Goal: Task Accomplishment & Management: Use online tool/utility

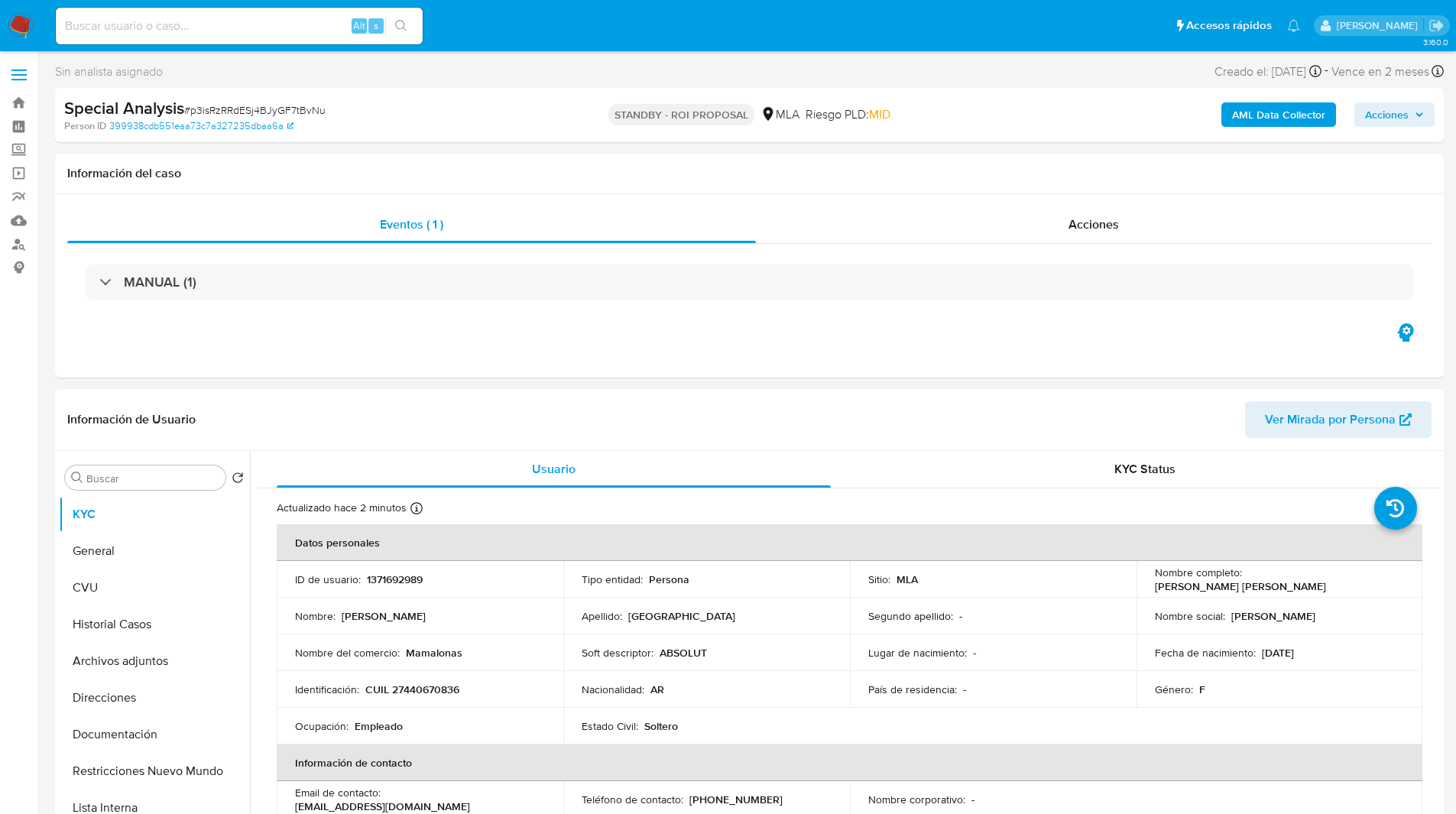
select select "10"
click at [579, 66] on div "Sin analista asignado Asignado el: 06/08/2025 15:35:11 Creado el: 06/08/2025 Cr…" at bounding box center [749, 74] width 1389 height 27
click at [295, 28] on input at bounding box center [239, 26] width 367 height 20
paste input "typnnVcjdIAOmrbw1IYmaVUR"
type input "typnnVcjdIAOmrbw1IYmaVUR"
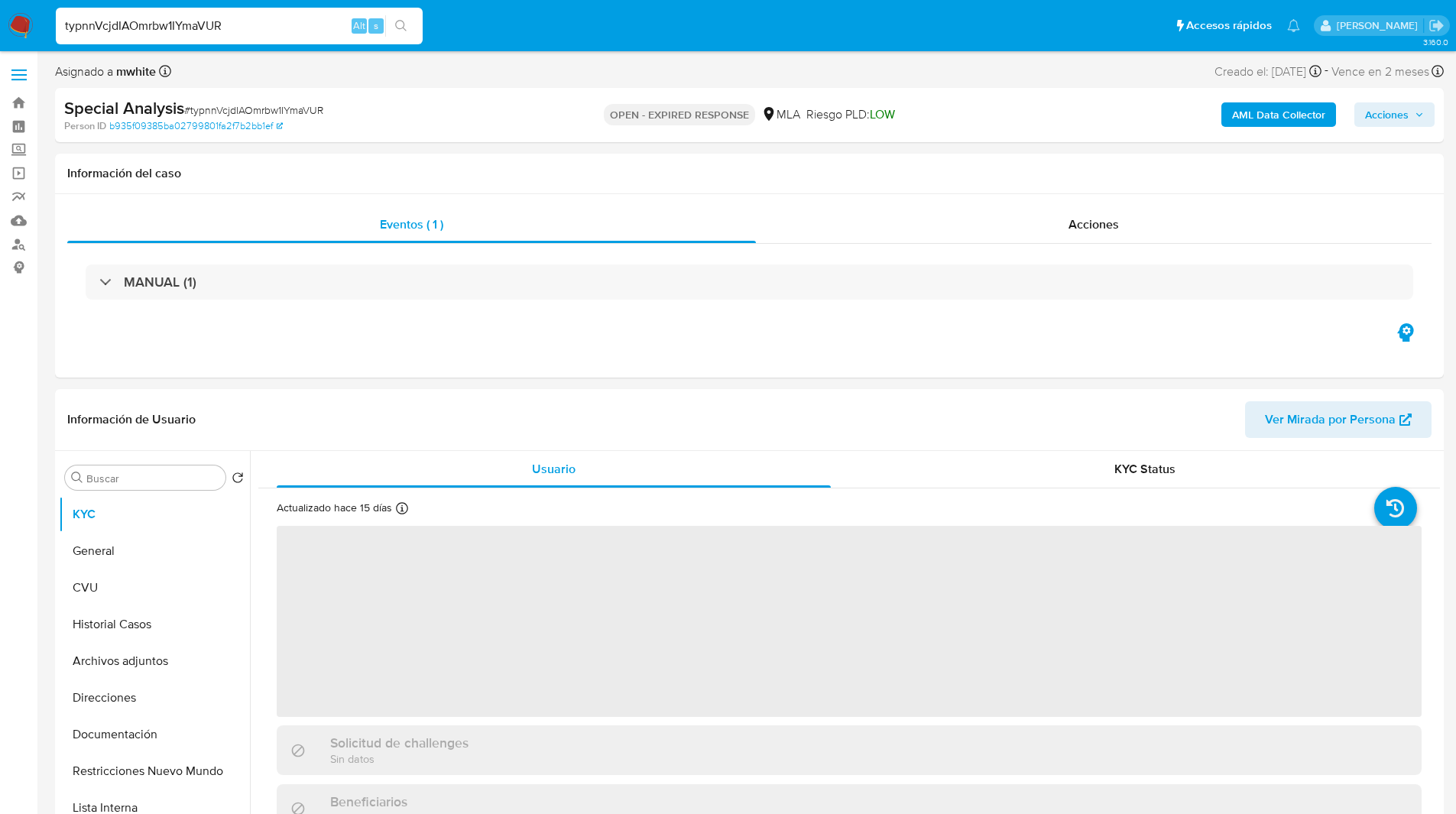
select select "10"
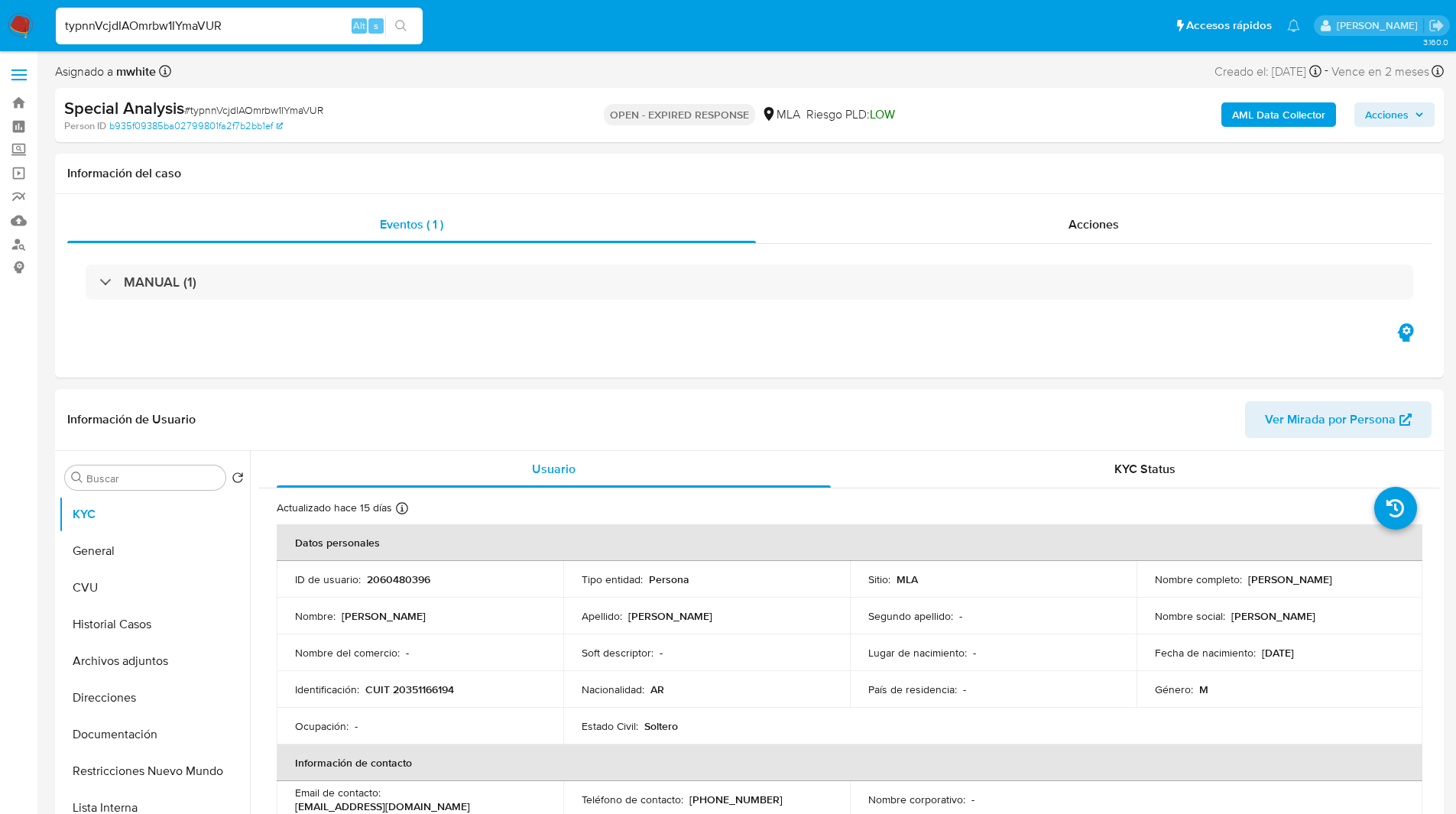
click at [439, 21] on ul "Pausado Ver notificaciones typnnVcjdIAOmrbw1IYmaVUR Alt s Accesos rápidos Presi…" at bounding box center [678, 24] width 1260 height 38
click at [463, 29] on ul "Pausado Ver notificaciones typnnVcjdIAOmrbw1IYmaVUR Alt s Accesos rápidos Presi…" at bounding box center [678, 24] width 1260 height 38
click at [19, 25] on img at bounding box center [20, 25] width 26 height 26
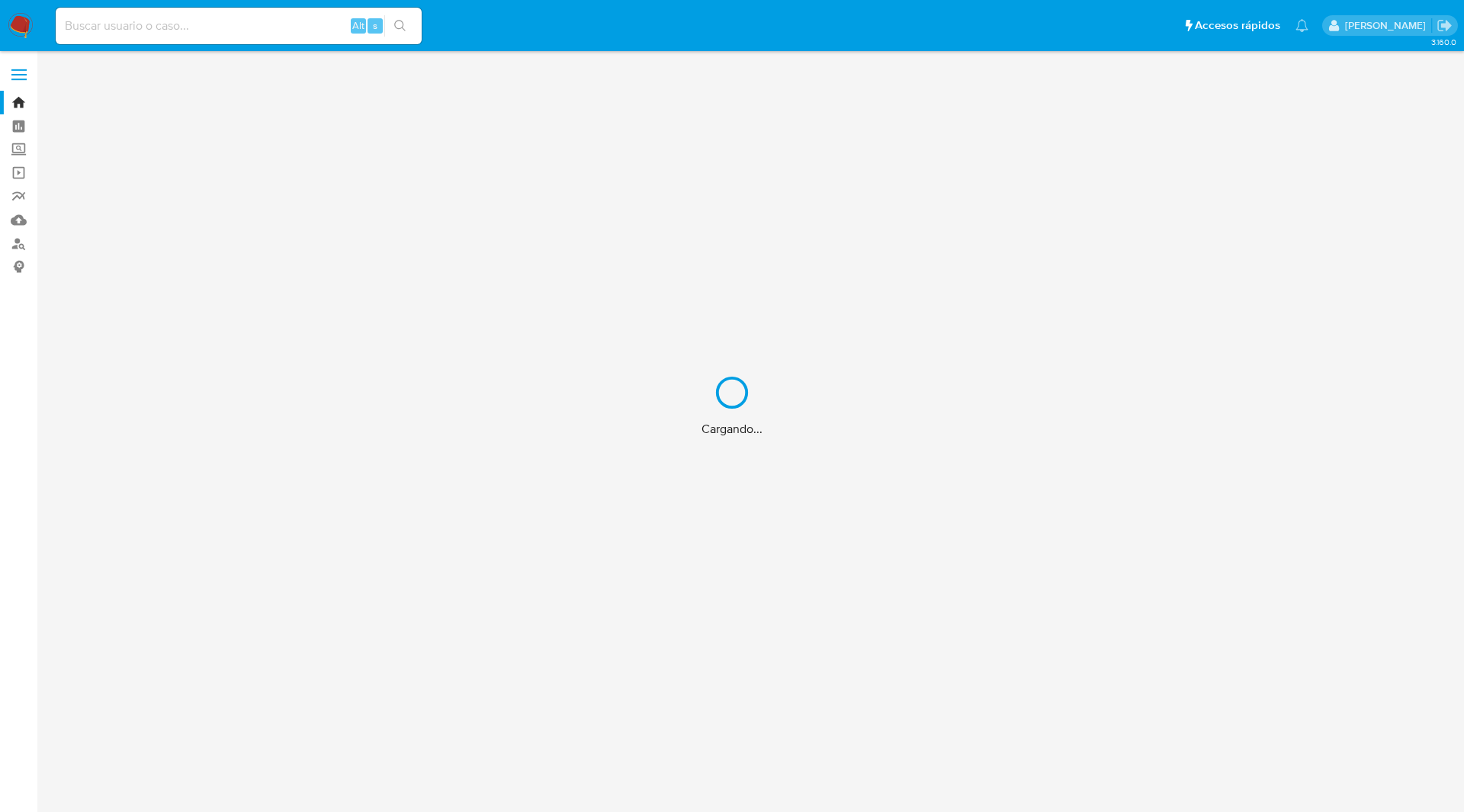
click at [727, 23] on div "Cargando..." at bounding box center [732, 406] width 1464 height 812
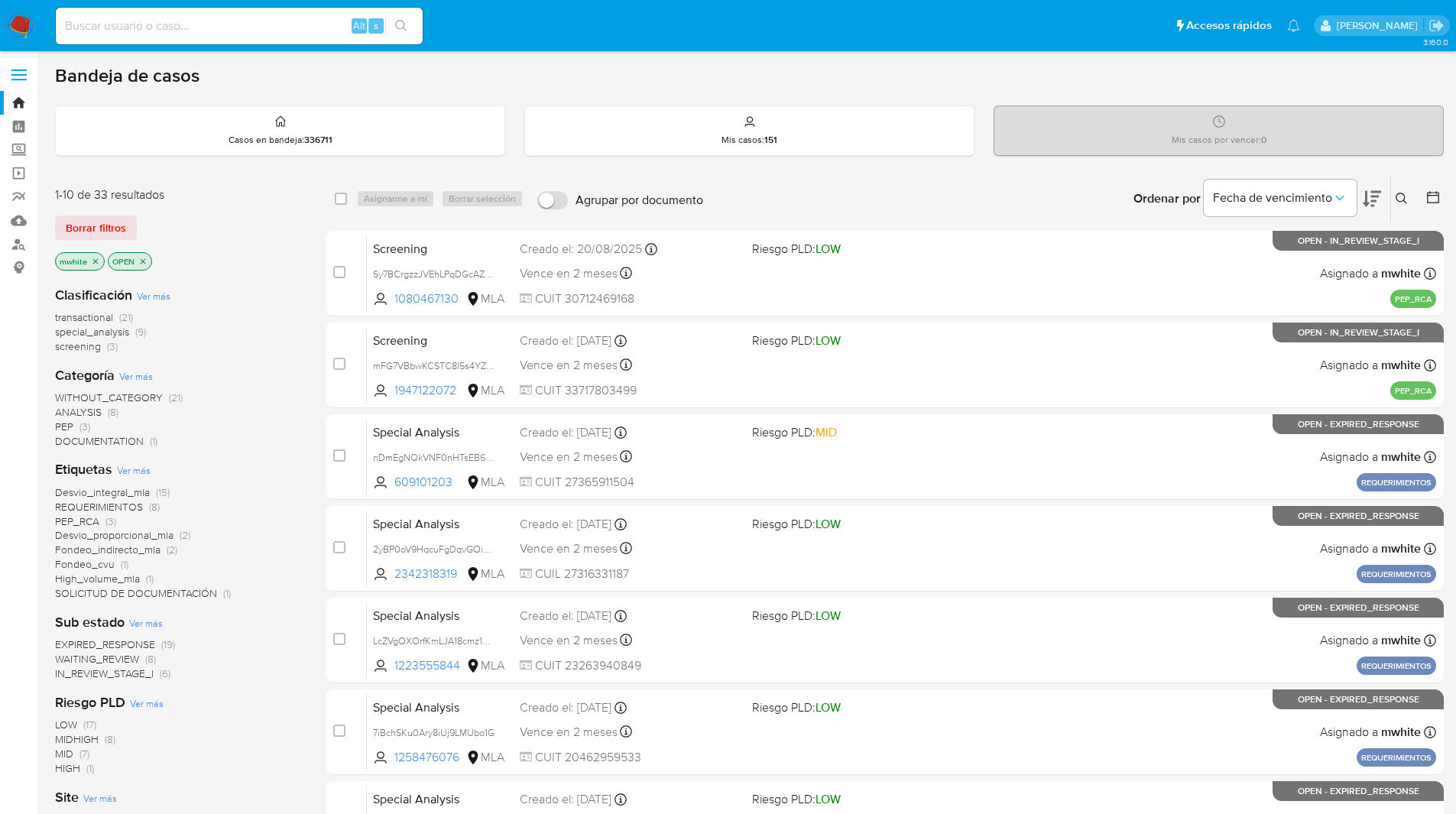
click at [733, 23] on ul "Pausado Ver notificaciones Alt s Accesos rápidos Presiona las siguientes teclas…" at bounding box center [678, 24] width 1260 height 38
click at [747, 26] on ul "Pausado Ver notificaciones Alt s Accesos rápidos Presiona las siguientes teclas…" at bounding box center [678, 24] width 1260 height 38
click at [805, 31] on ul "Pausado Ver notificaciones Alt s Accesos rápidos Presiona las siguientes teclas…" at bounding box center [678, 24] width 1260 height 38
click at [93, 262] on icon "close-filter" at bounding box center [95, 261] width 9 height 9
click at [563, 27] on ul "Pausado Ver notificaciones Alt s Accesos rápidos Presiona las siguientes teclas…" at bounding box center [678, 24] width 1260 height 38
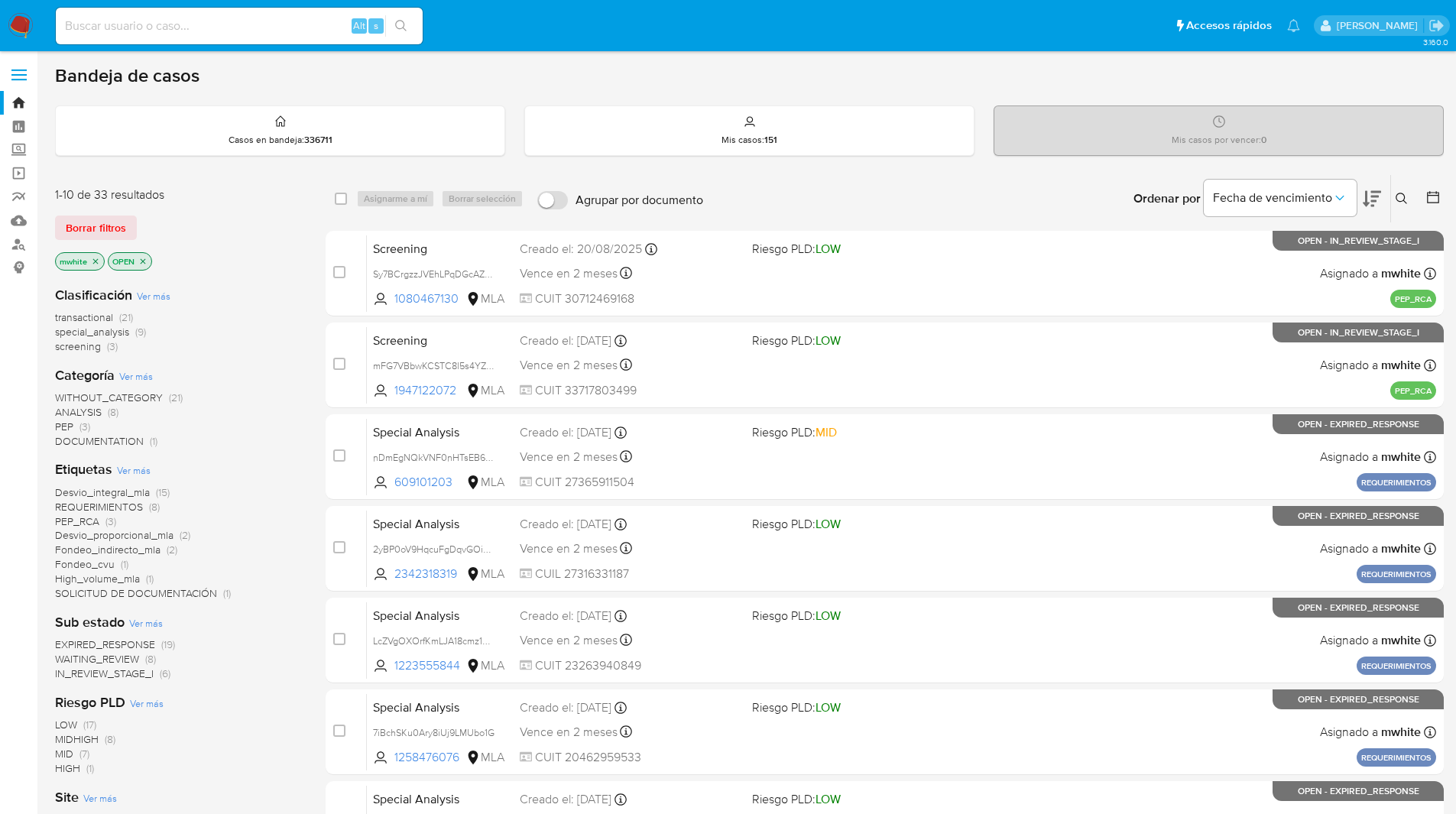
click at [503, 29] on ul "Pausado Ver notificaciones Alt s Accesos rápidos Presiona las siguientes teclas…" at bounding box center [678, 24] width 1260 height 38
click at [509, 14] on ul "Pausado Ver notificaciones Alt s Accesos rápidos Presiona las siguientes teclas…" at bounding box center [678, 24] width 1260 height 38
click at [519, 22] on ul "Pausado Ver notificaciones Alt s Accesos rápidos Presiona las siguientes teclas…" at bounding box center [678, 24] width 1260 height 38
click at [529, 37] on ul "Pausado Ver notificaciones Alt s Accesos rápidos Presiona las siguientes teclas…" at bounding box center [678, 24] width 1260 height 38
click at [503, 36] on ul "Pausado Ver notificaciones Alt s Accesos rápidos Presiona las siguientes teclas…" at bounding box center [678, 24] width 1260 height 38
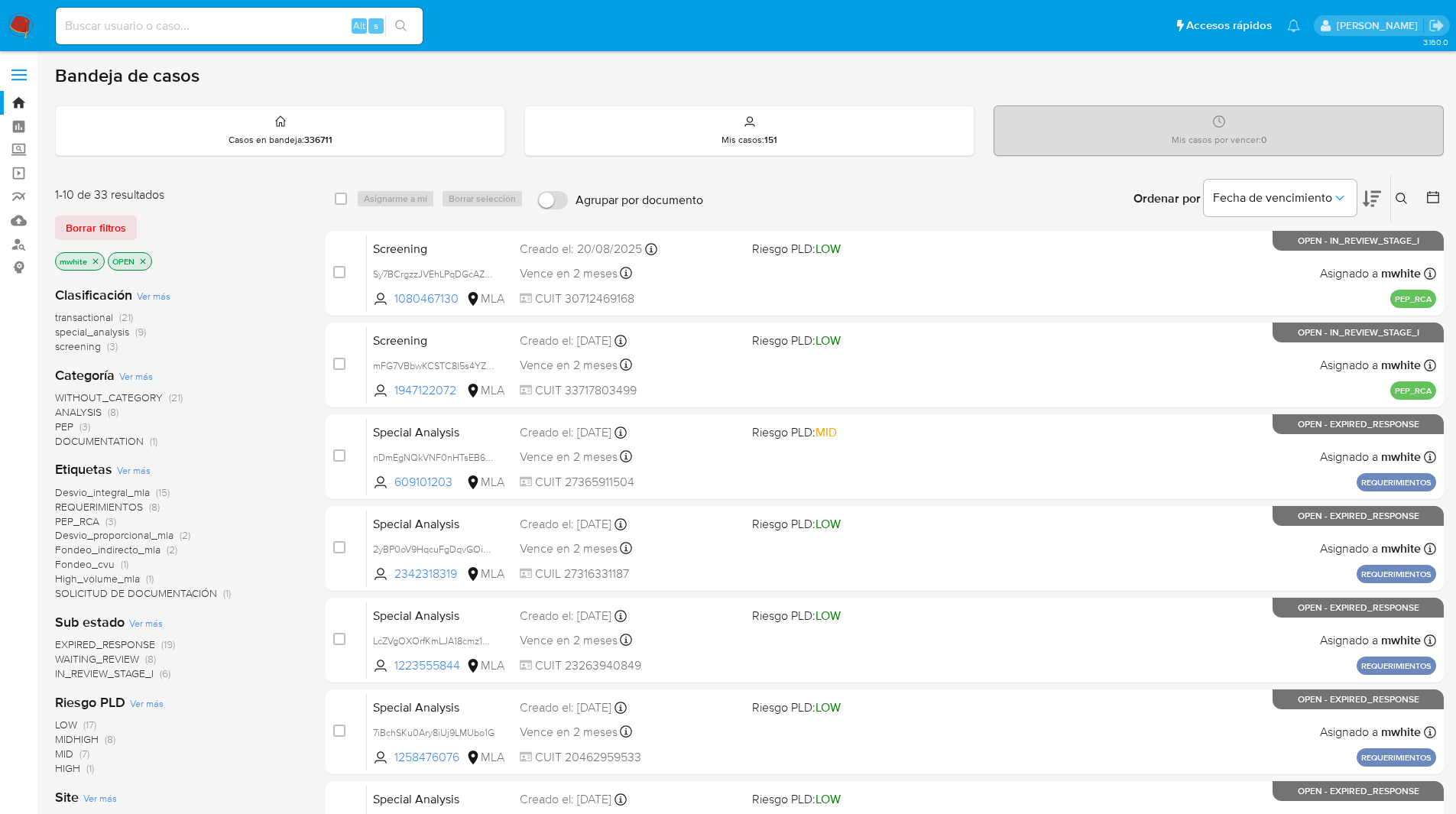
click at [512, 34] on ul "Pausado Ver notificaciones Alt s Accesos rápidos Presiona las siguientes teclas…" at bounding box center [678, 24] width 1260 height 38
click at [551, 33] on ul "Pausado Ver notificaciones Alt s Accesos rápidos Presiona las siguientes teclas…" at bounding box center [678, 24] width 1260 height 38
click at [535, 32] on ul "Pausado Ver notificaciones Alt s Accesos rápidos Presiona las siguientes teclas…" at bounding box center [678, 24] width 1260 height 38
click at [545, 30] on ul "Pausado Ver notificaciones Alt s Accesos rápidos Presiona las siguientes teclas…" at bounding box center [678, 24] width 1260 height 38
click at [450, 26] on ul "Pausado Ver notificaciones Alt s Accesos rápidos Presiona las siguientes teclas…" at bounding box center [678, 24] width 1260 height 38
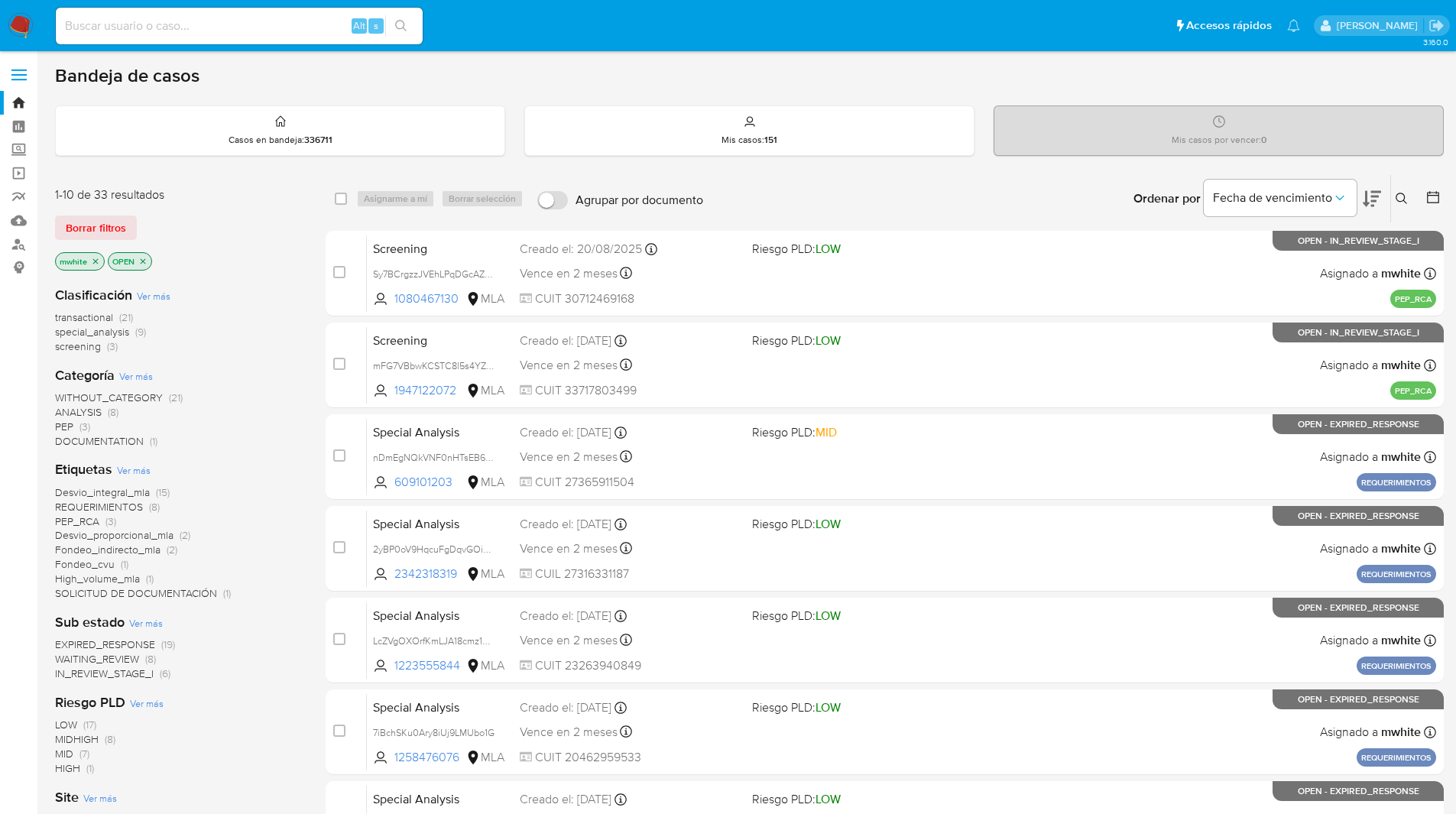
click at [458, 34] on ul "Pausado Ver notificaciones Alt s Accesos rápidos Presiona las siguientes teclas…" at bounding box center [678, 24] width 1260 height 38
click at [553, 21] on ul "Pausado Ver notificaciones Alt s Accesos rápidos Presiona las siguientes teclas…" at bounding box center [678, 24] width 1260 height 38
click at [468, 46] on nav "Pausado Ver notificaciones Alt s Accesos rápidos Presiona las siguientes teclas…" at bounding box center [728, 25] width 1456 height 52
click at [278, 23] on input at bounding box center [239, 26] width 367 height 20
paste input "typnnVcjdIAOmrbw1IYmaVUR"
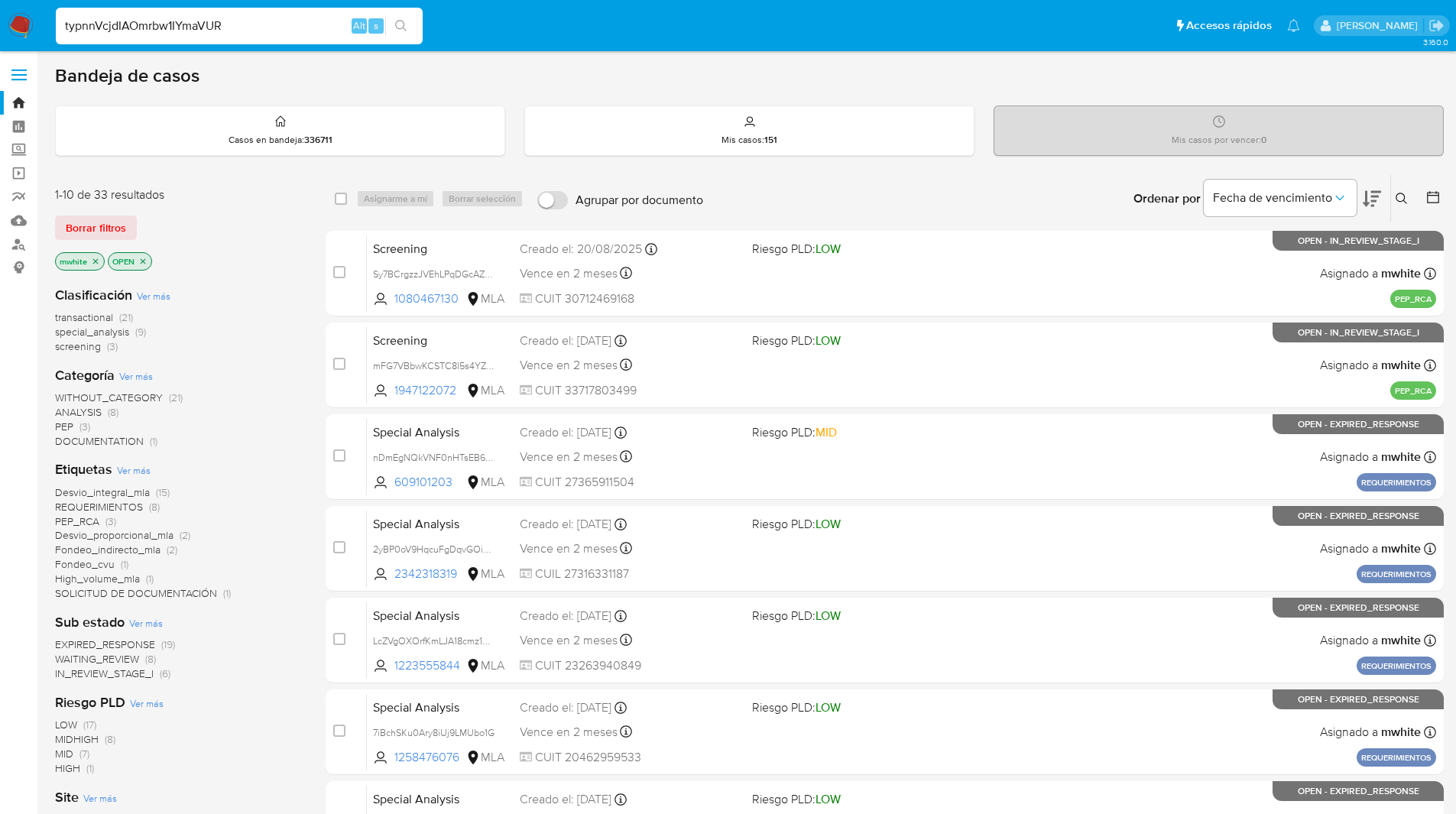
type input "typnnVcjdIAOmrbw1IYmaVUR"
